Goal: Information Seeking & Learning: Learn about a topic

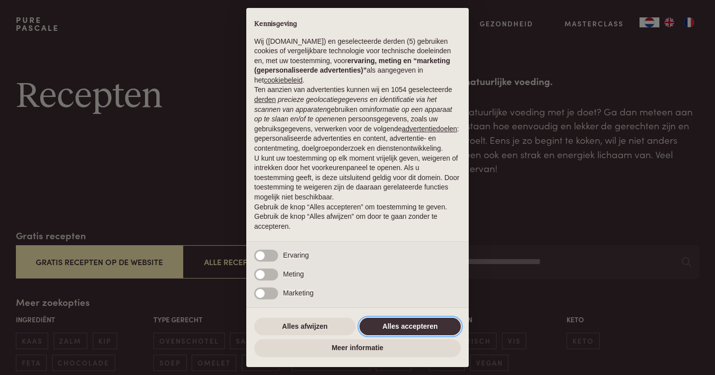
click at [427, 324] on button "Alles accepteren" at bounding box center [410, 326] width 101 height 18
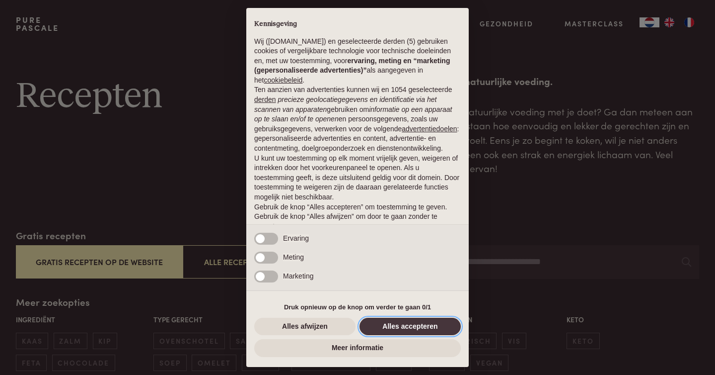
scroll to position [25, 0]
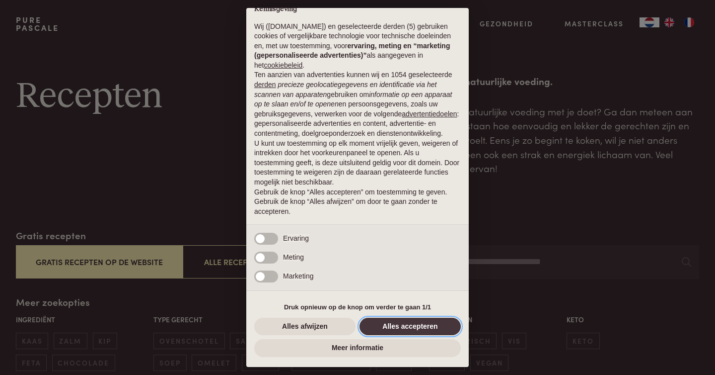
click at [427, 324] on button "Alles accepteren" at bounding box center [410, 326] width 101 height 18
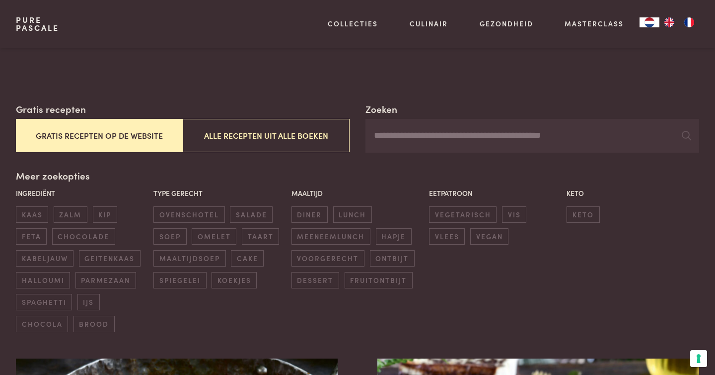
scroll to position [130, 0]
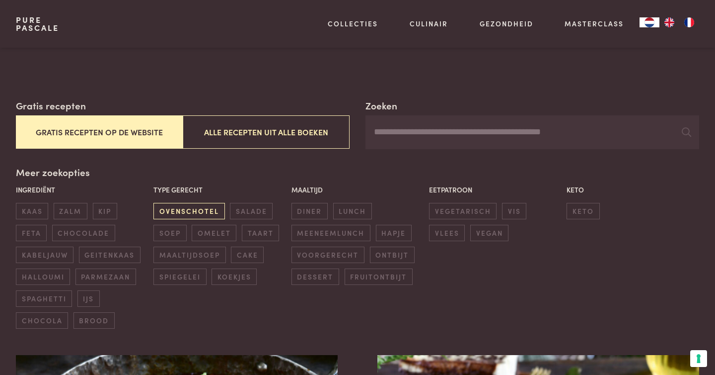
click at [186, 212] on span "ovenschotel" at bounding box center [188, 211] width 71 height 16
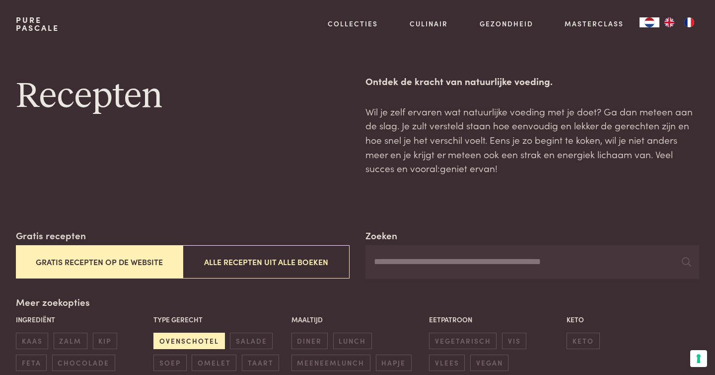
click at [186, 335] on span "ovenschotel" at bounding box center [188, 340] width 71 height 16
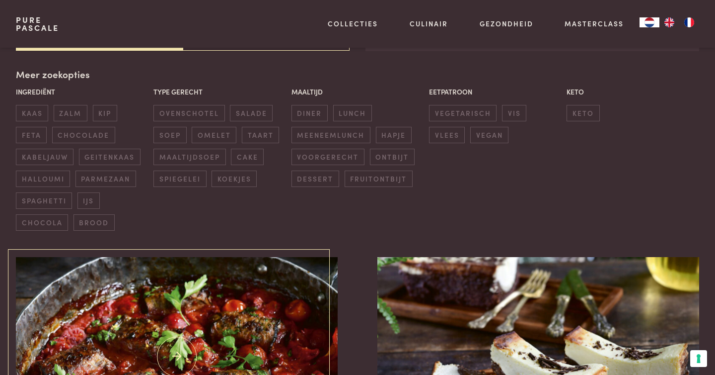
scroll to position [228, 0]
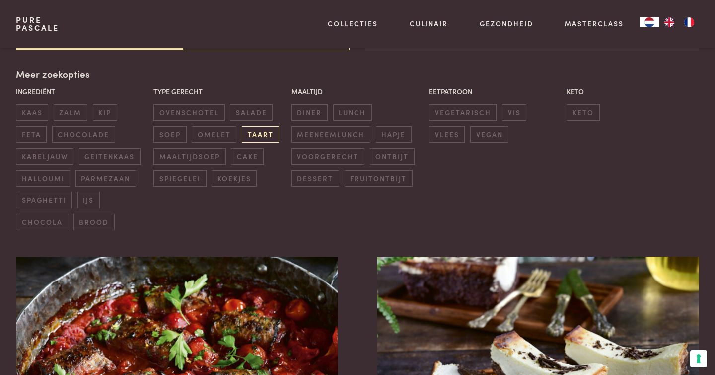
click at [260, 135] on span "taart" at bounding box center [260, 134] width 37 height 16
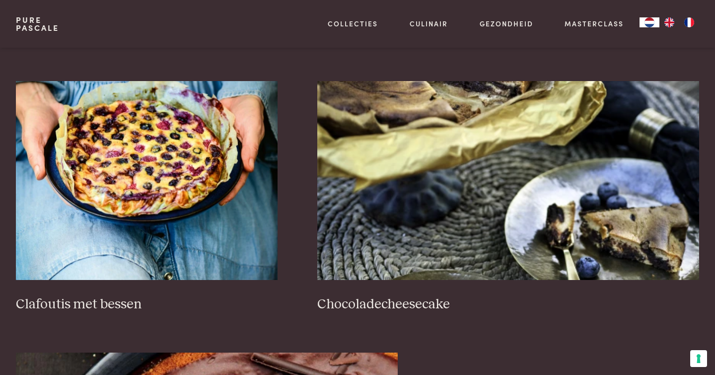
scroll to position [673, 0]
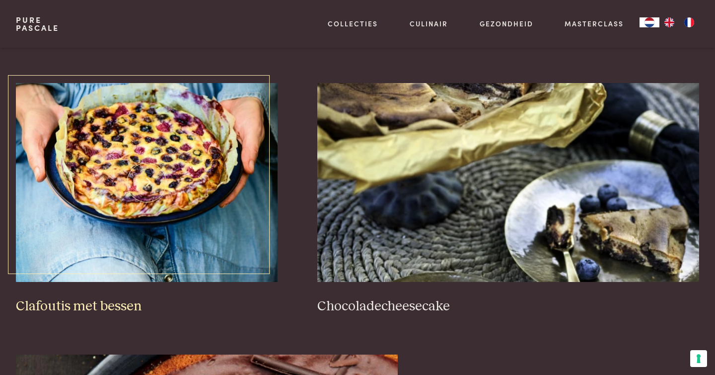
click at [162, 193] on img at bounding box center [147, 182] width 262 height 199
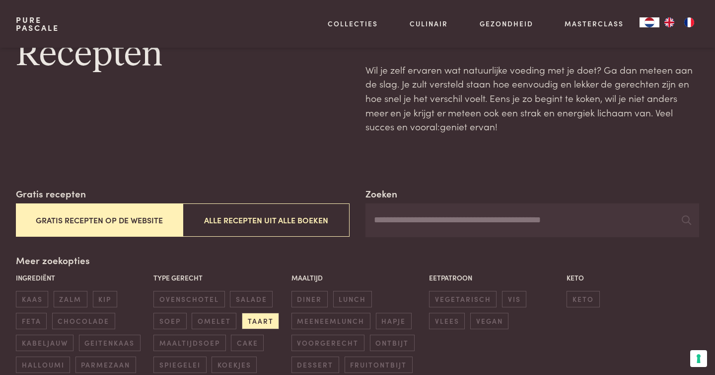
scroll to position [0, 0]
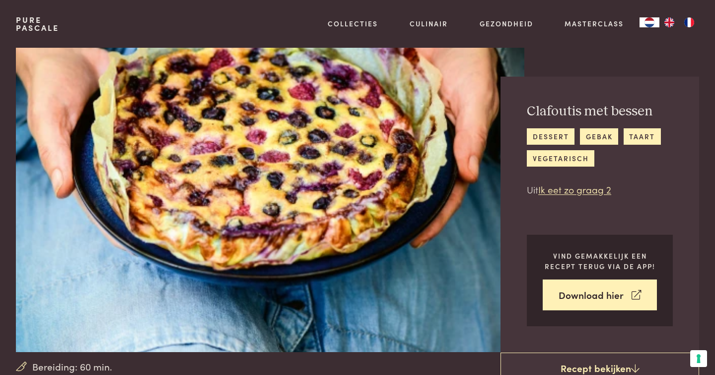
scroll to position [2, 0]
